Goal: Find specific page/section: Find specific page/section

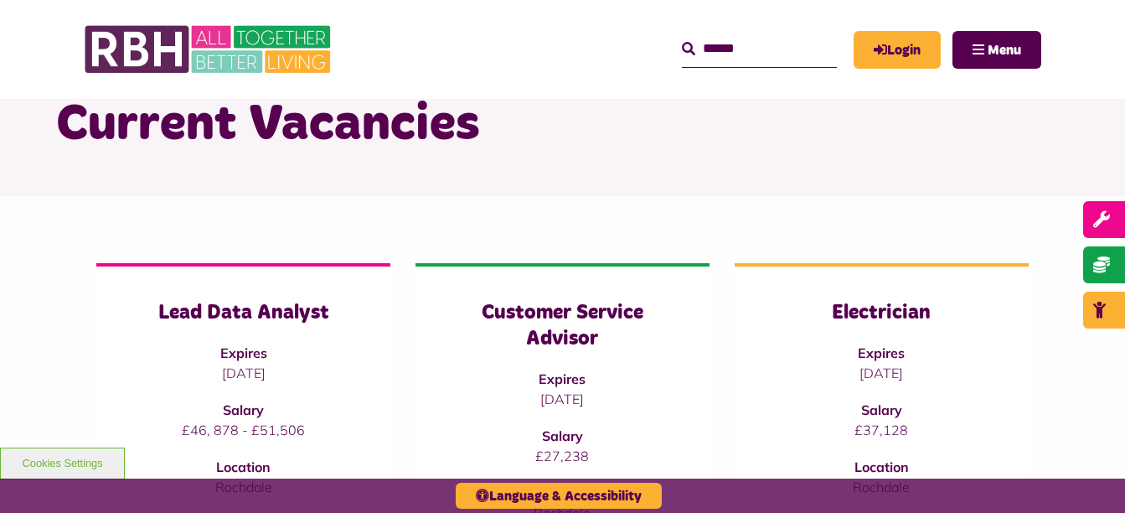
scroll to position [142, 0]
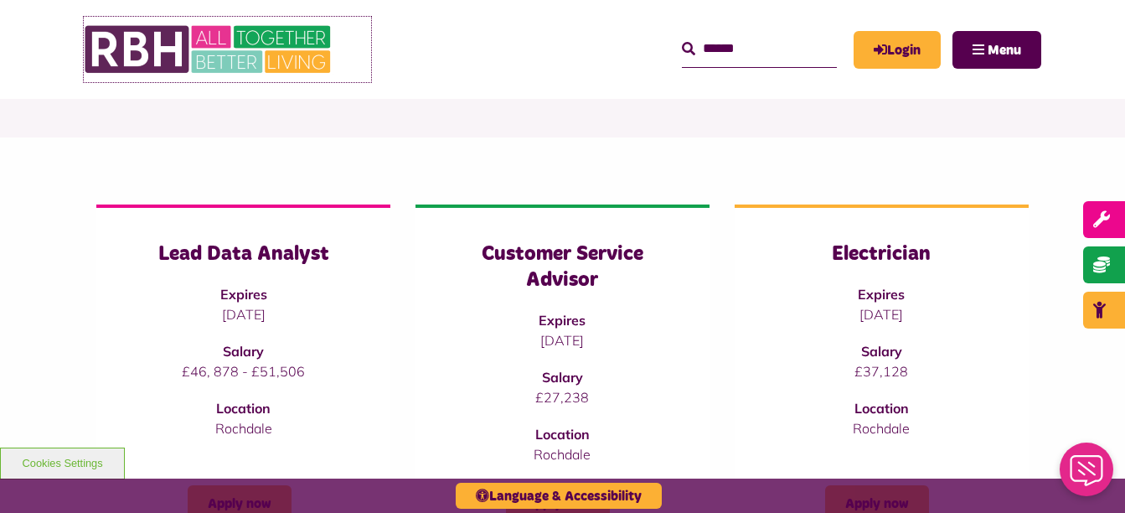
click at [293, 40] on img at bounding box center [209, 49] width 251 height 65
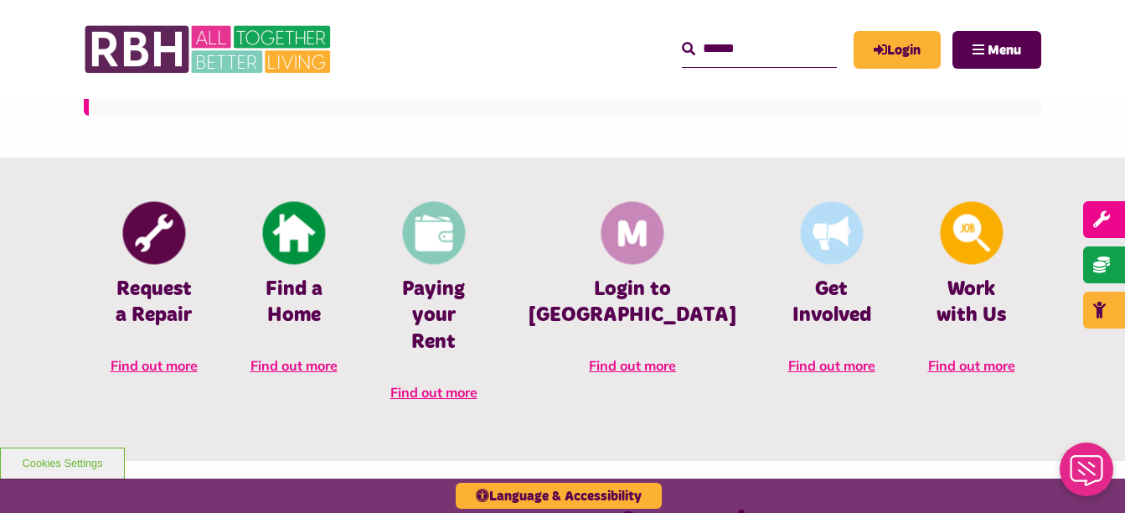
scroll to position [663, 0]
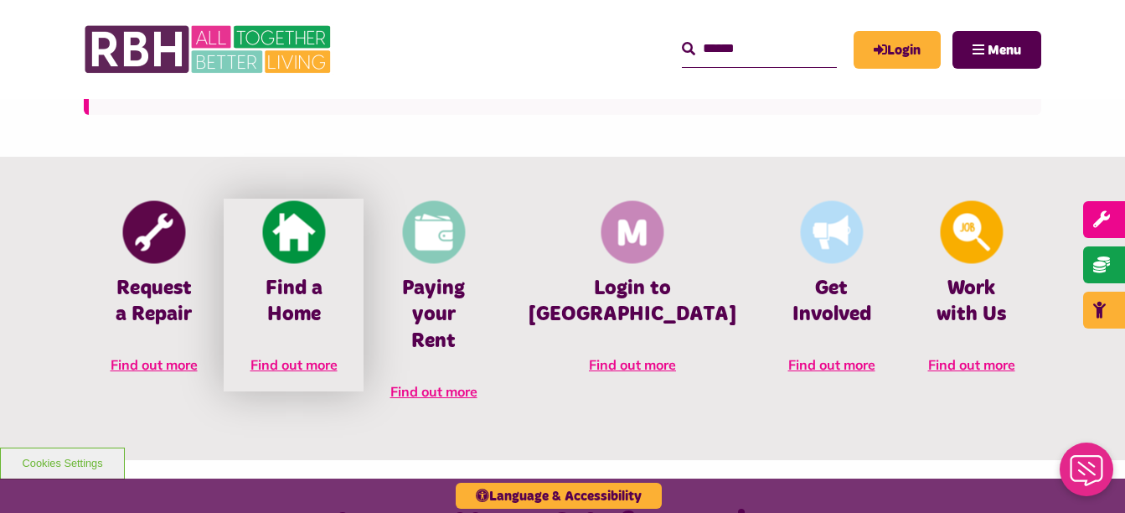
click at [320, 288] on h4 "Find a Home" at bounding box center [294, 302] width 90 height 52
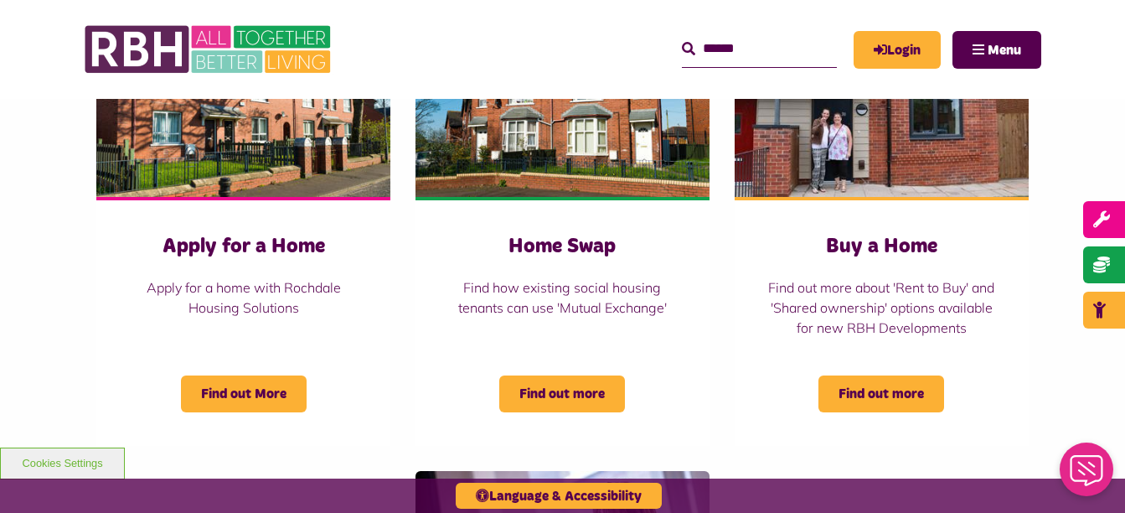
scroll to position [725, 0]
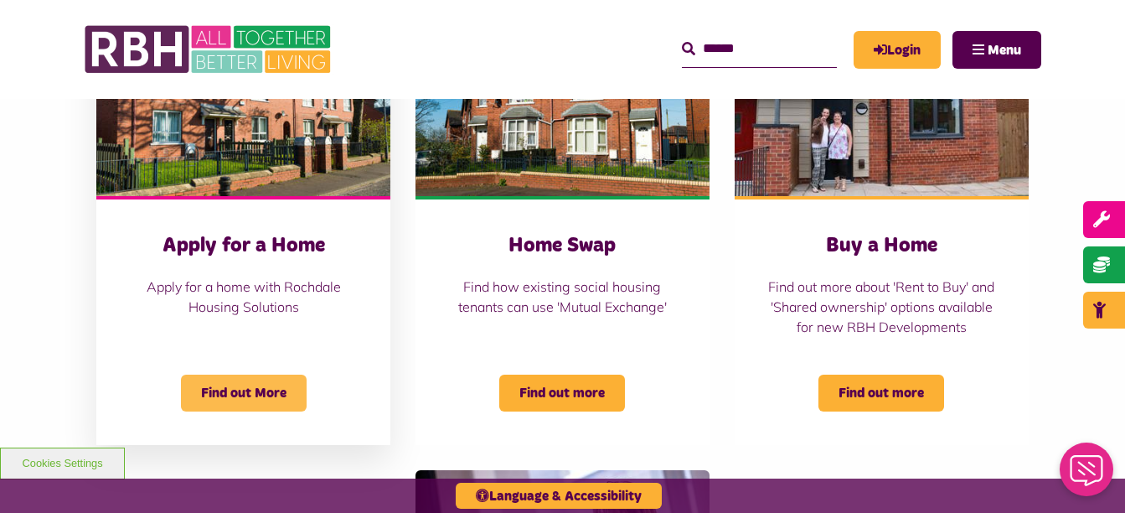
click at [241, 411] on span "Find out More" at bounding box center [244, 392] width 126 height 37
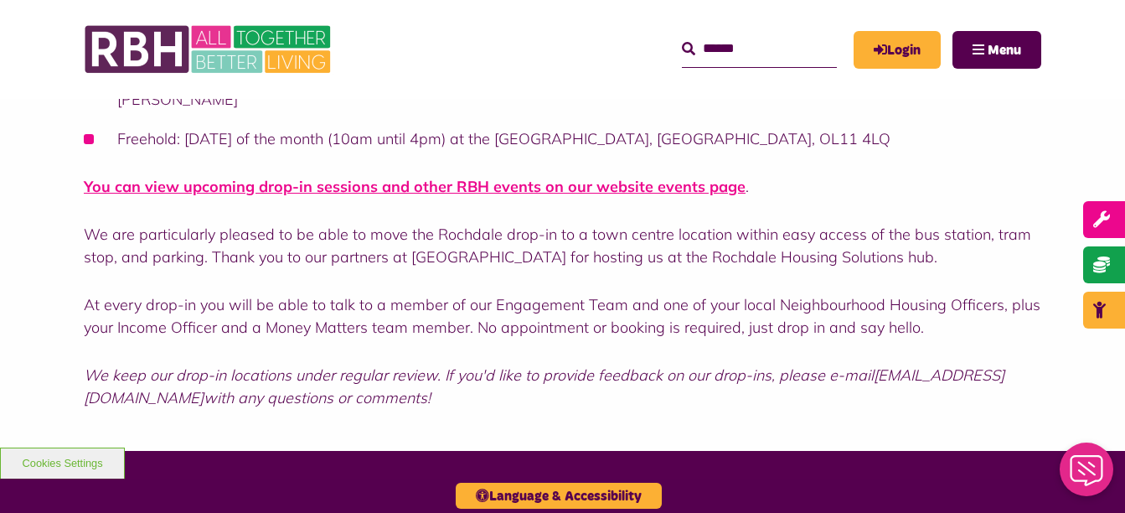
scroll to position [921, 0]
